Goal: Use online tool/utility

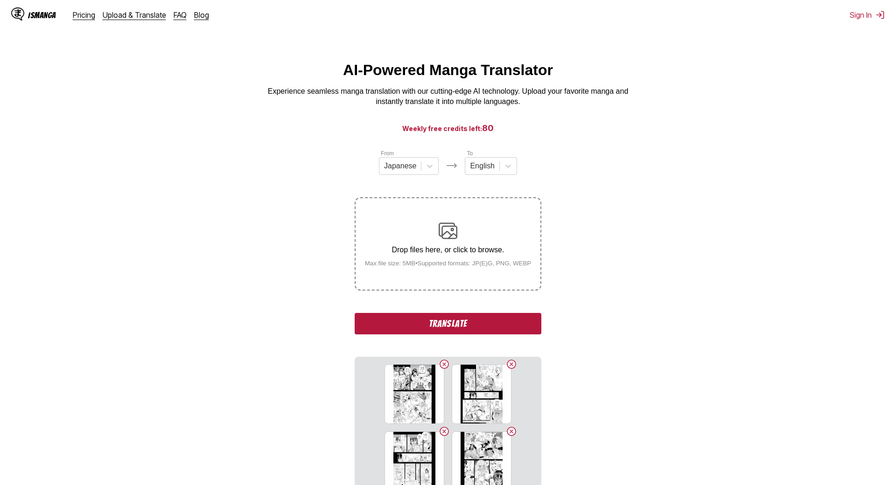
click at [355, 315] on button "Translate" at bounding box center [448, 323] width 187 height 21
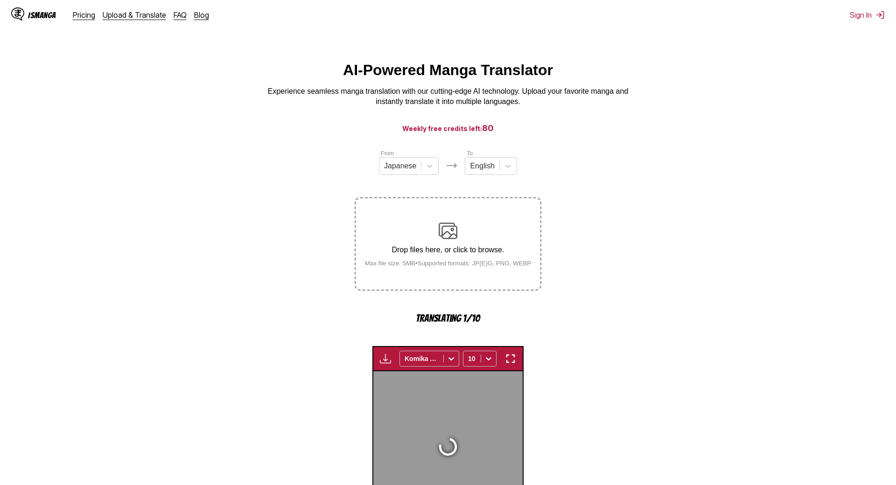
click at [437, 436] on img at bounding box center [448, 447] width 22 height 22
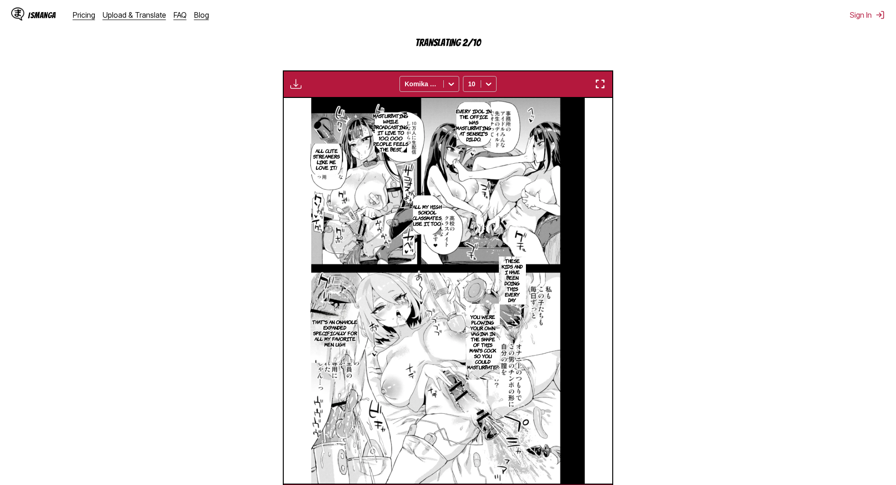
click at [588, 78] on div "Available for premium users only Komika Axis 10" at bounding box center [448, 84] width 330 height 28
click at [592, 80] on button "button" at bounding box center [600, 84] width 17 height 12
click at [545, 214] on img at bounding box center [447, 291] width 273 height 386
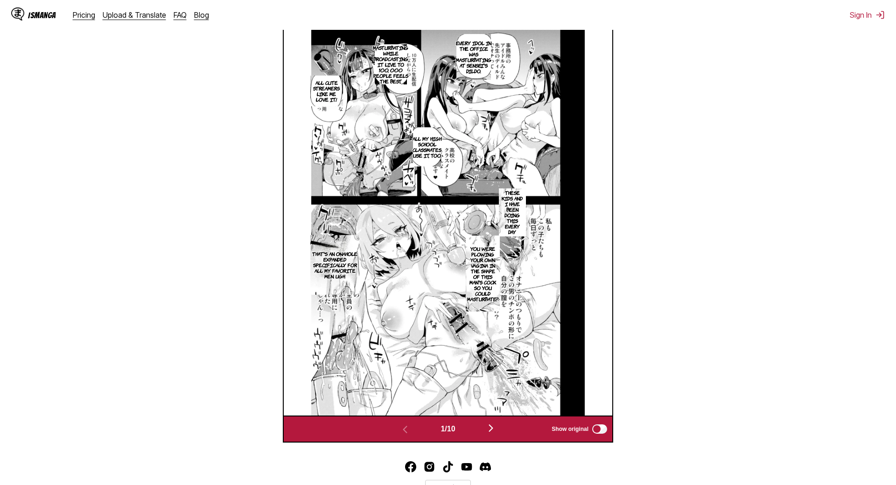
scroll to position [343, 0]
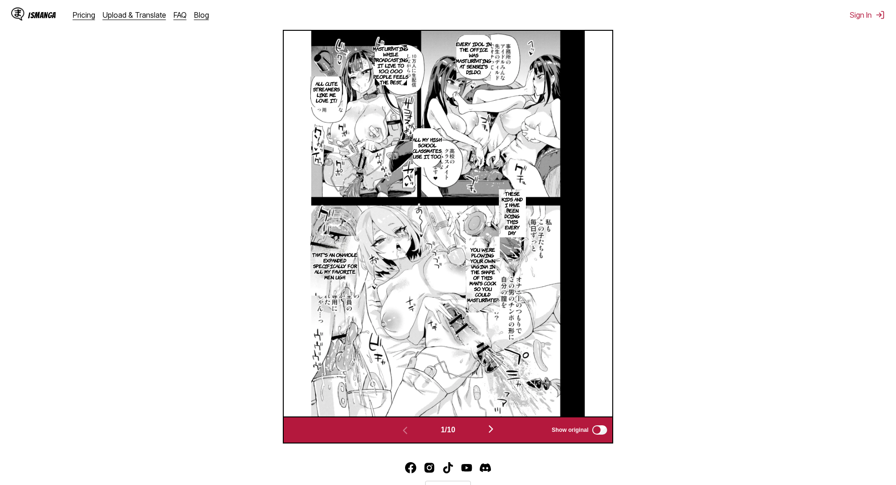
click at [488, 424] on img "button" at bounding box center [490, 429] width 11 height 11
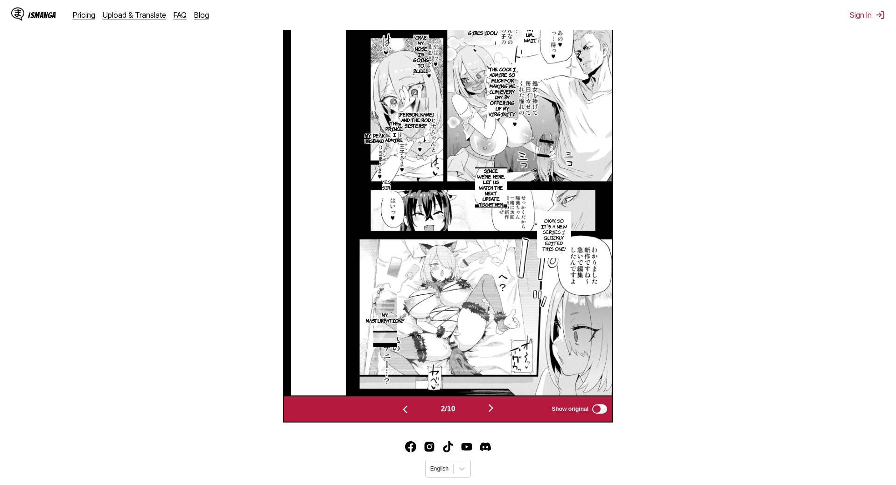
scroll to position [390, 0]
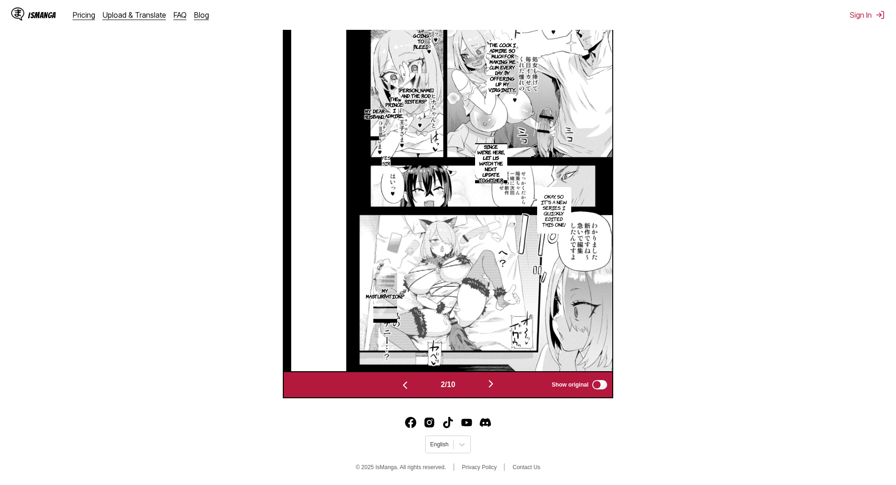
click at [492, 378] on img "button" at bounding box center [490, 383] width 11 height 11
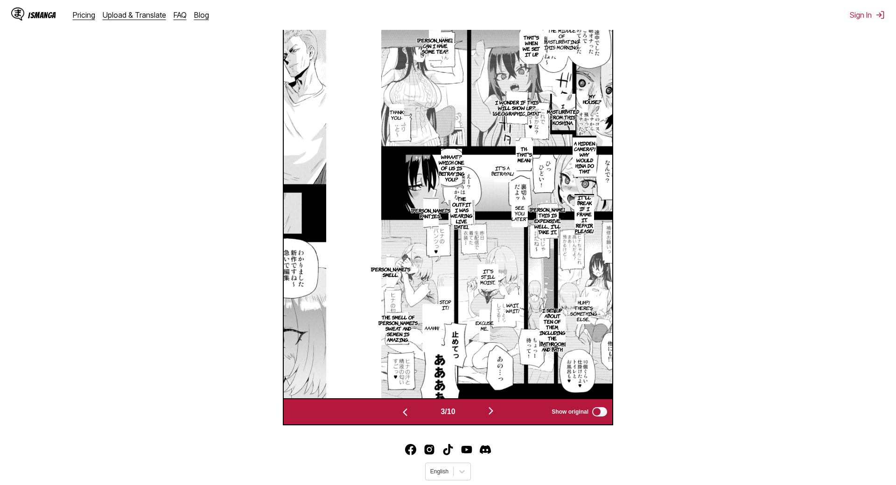
scroll to position [295, 0]
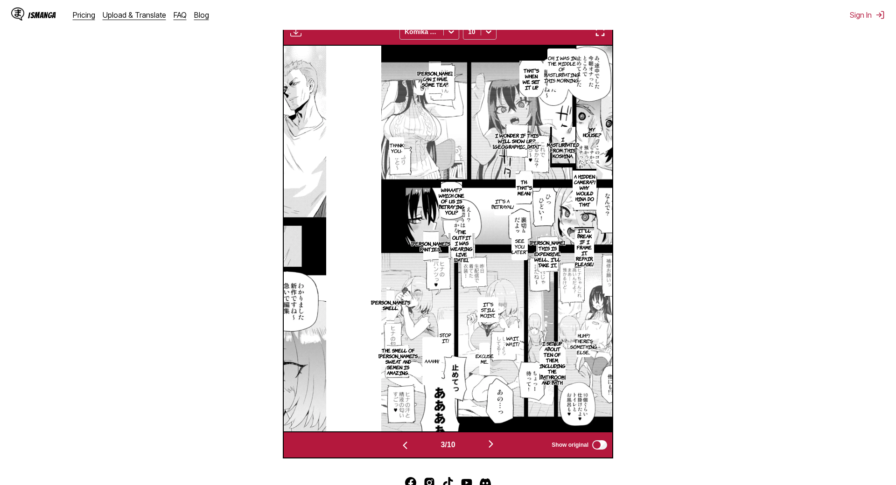
click at [487, 438] on img "button" at bounding box center [490, 444] width 11 height 11
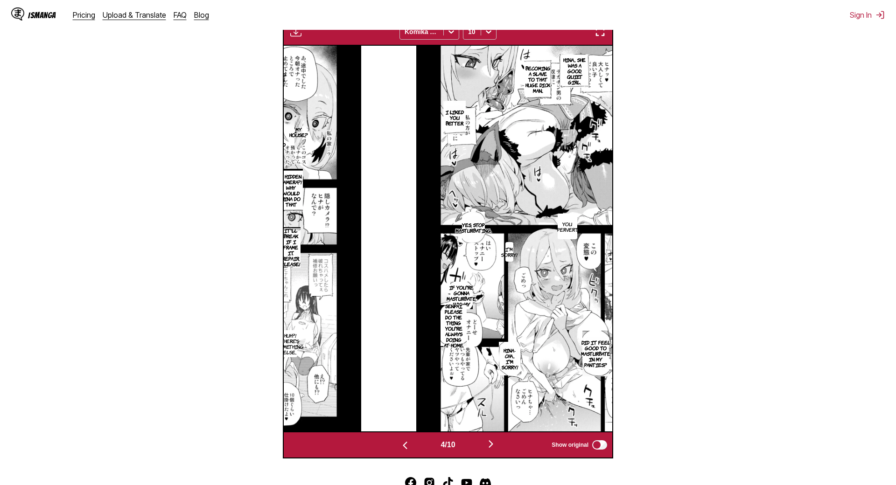
click at [492, 438] on img "button" at bounding box center [490, 444] width 11 height 11
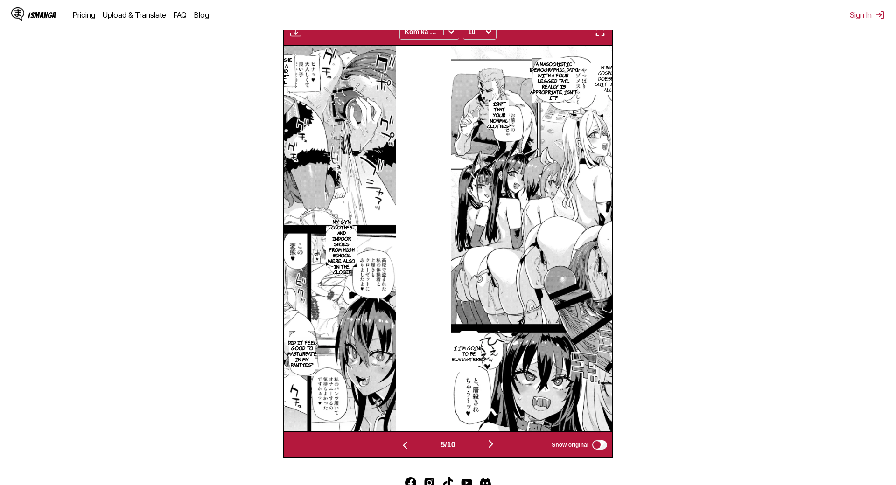
click at [488, 438] on img "button" at bounding box center [490, 444] width 11 height 11
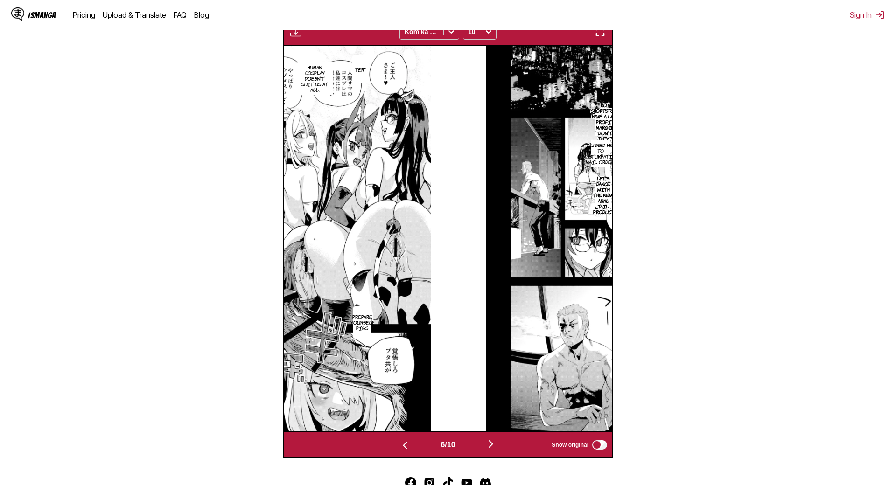
click at [491, 438] on img "button" at bounding box center [490, 444] width 11 height 11
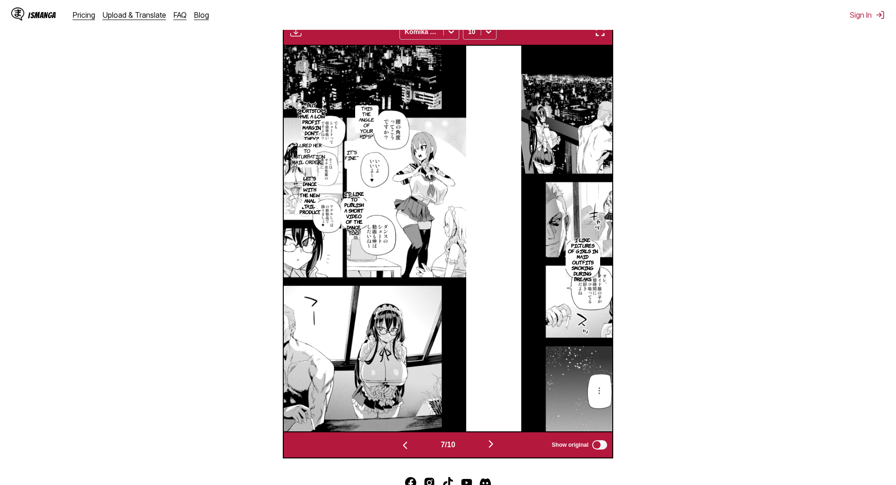
click at [487, 438] on img "button" at bounding box center [490, 444] width 11 height 11
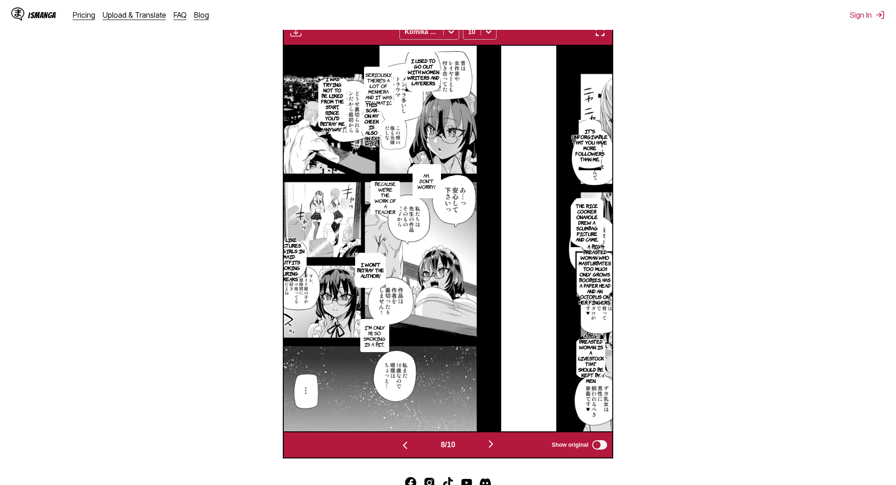
click at [486, 438] on img "button" at bounding box center [490, 444] width 11 height 11
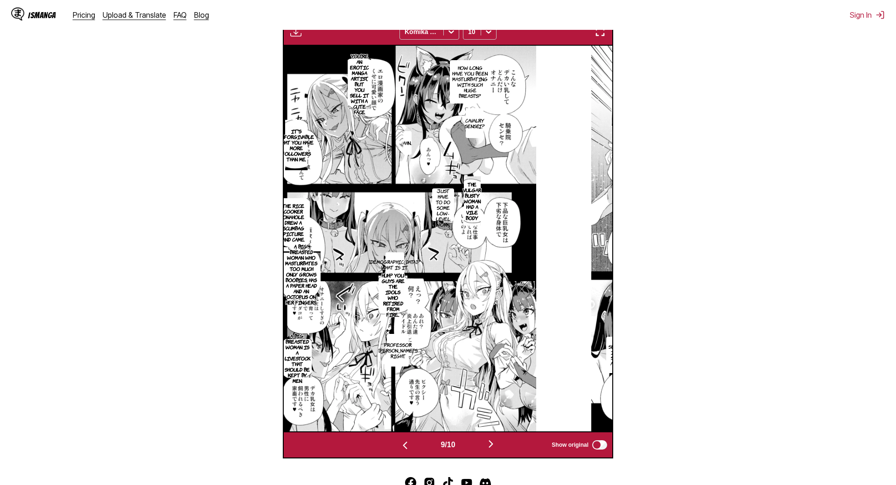
click at [484, 438] on button "button" at bounding box center [491, 445] width 56 height 14
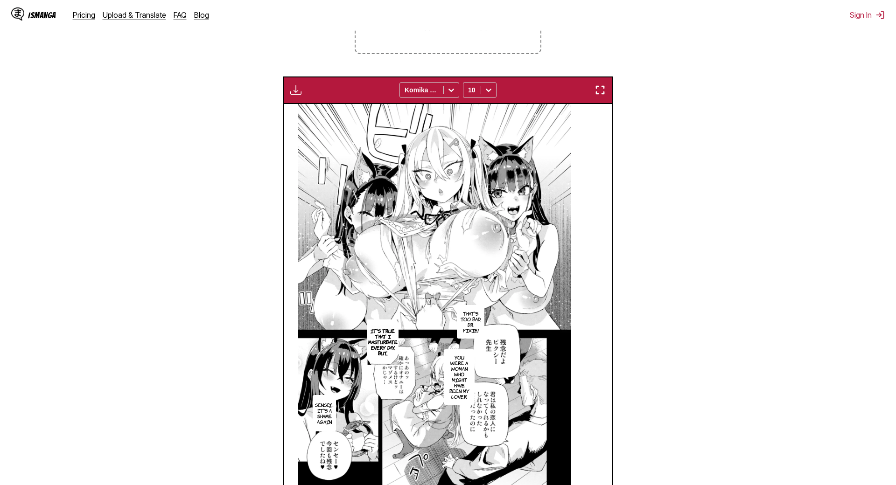
scroll to position [62, 0]
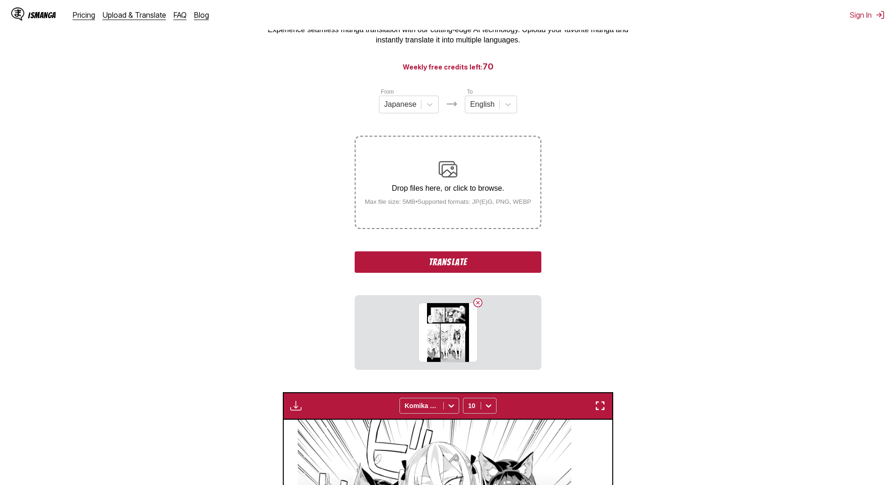
drag, startPoint x: 451, startPoint y: 268, endPoint x: 338, endPoint y: 187, distance: 138.7
click at [451, 268] on button "Translate" at bounding box center [448, 261] width 187 height 21
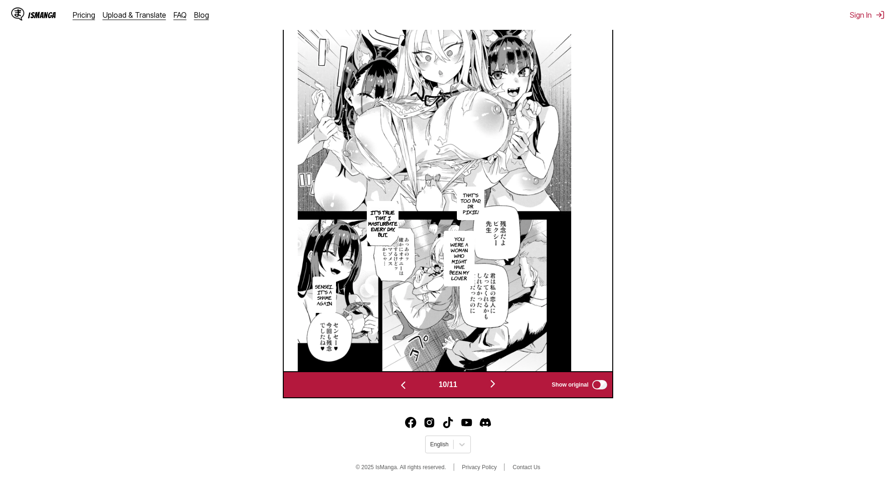
click at [493, 378] on button "button" at bounding box center [493, 385] width 56 height 14
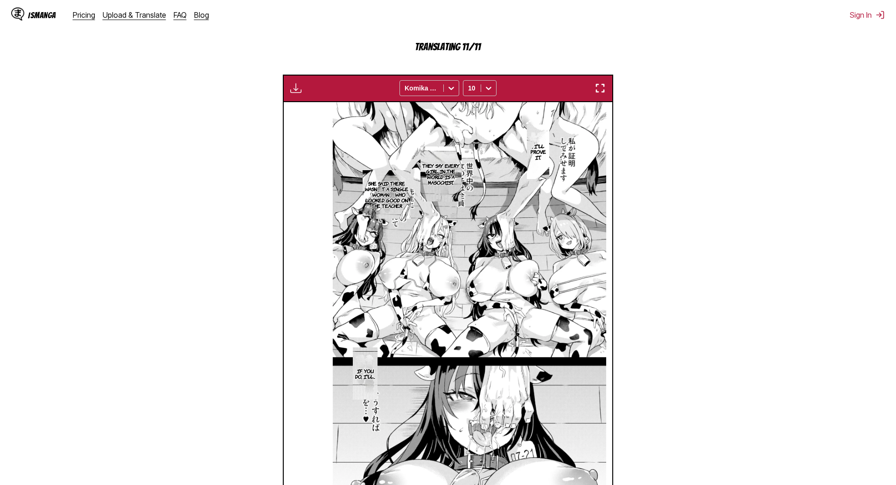
scroll to position [281, 0]
